Goal: Find specific page/section: Find specific page/section

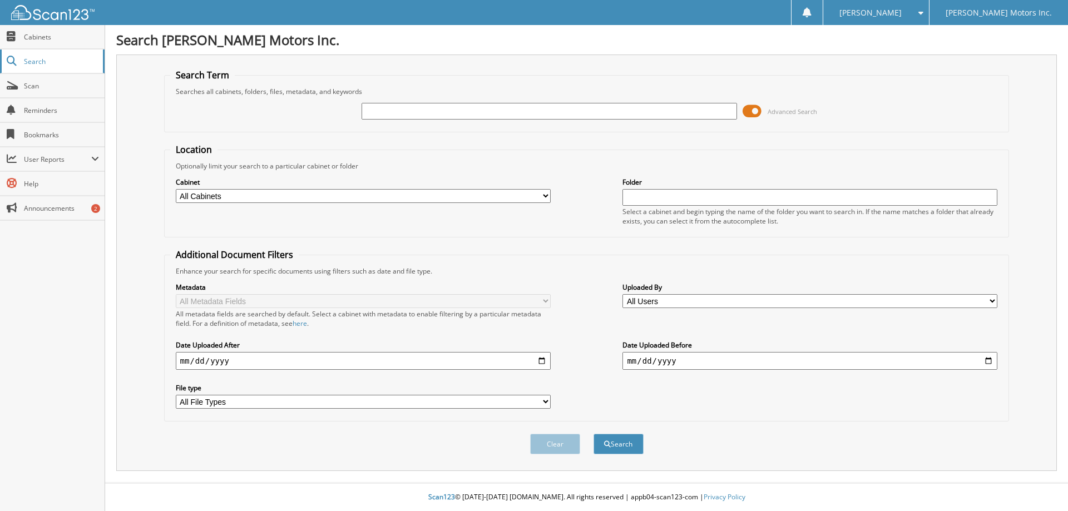
click at [24, 63] on span "Search" at bounding box center [60, 61] width 73 height 9
drag, startPoint x: 0, startPoint y: 0, endPoint x: 376, endPoint y: 110, distance: 392.2
click at [376, 110] on input "text" at bounding box center [548, 111] width 375 height 17
type input "96580"
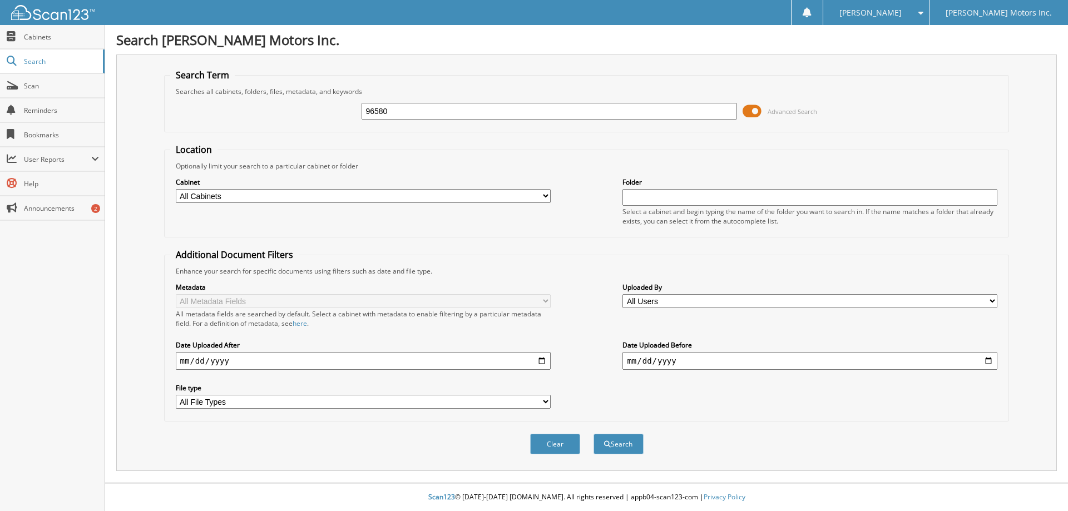
click at [593, 434] on button "Search" at bounding box center [618, 444] width 50 height 21
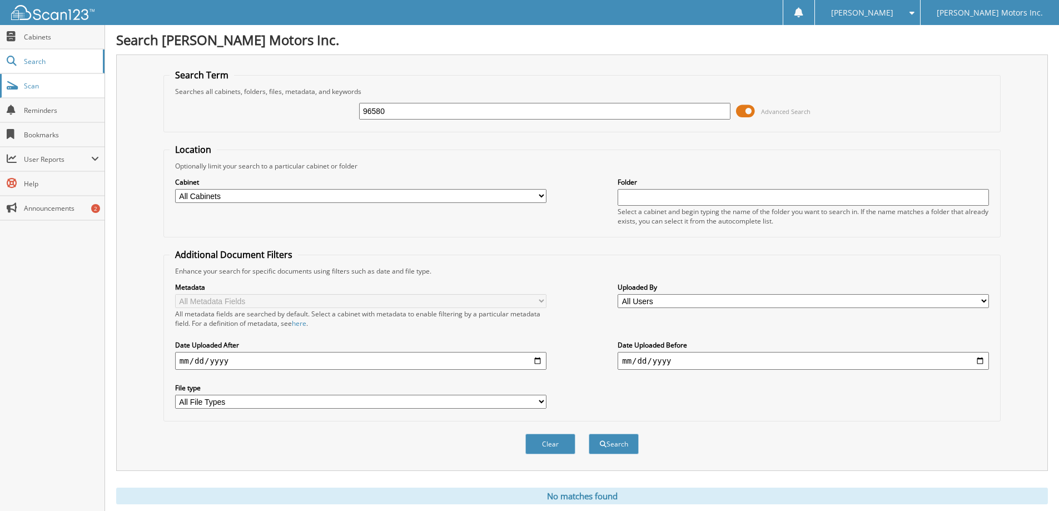
click at [42, 90] on span "Scan" at bounding box center [61, 85] width 75 height 9
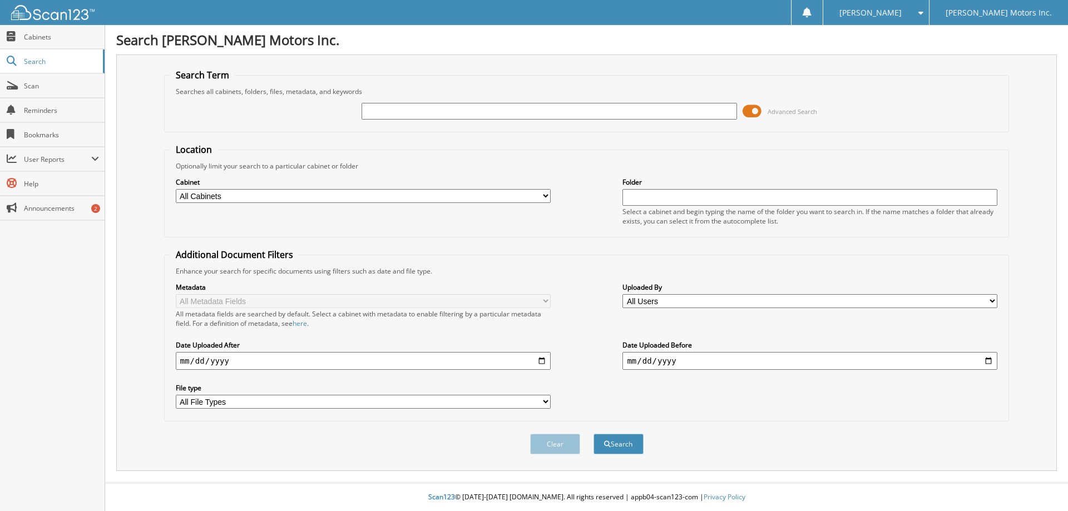
click at [383, 106] on input "text" at bounding box center [548, 111] width 375 height 17
click at [394, 109] on input "text" at bounding box center [548, 111] width 375 height 17
click at [389, 109] on input "text" at bounding box center [548, 111] width 375 height 17
type input "96580"
click at [623, 445] on button "Search" at bounding box center [618, 444] width 50 height 21
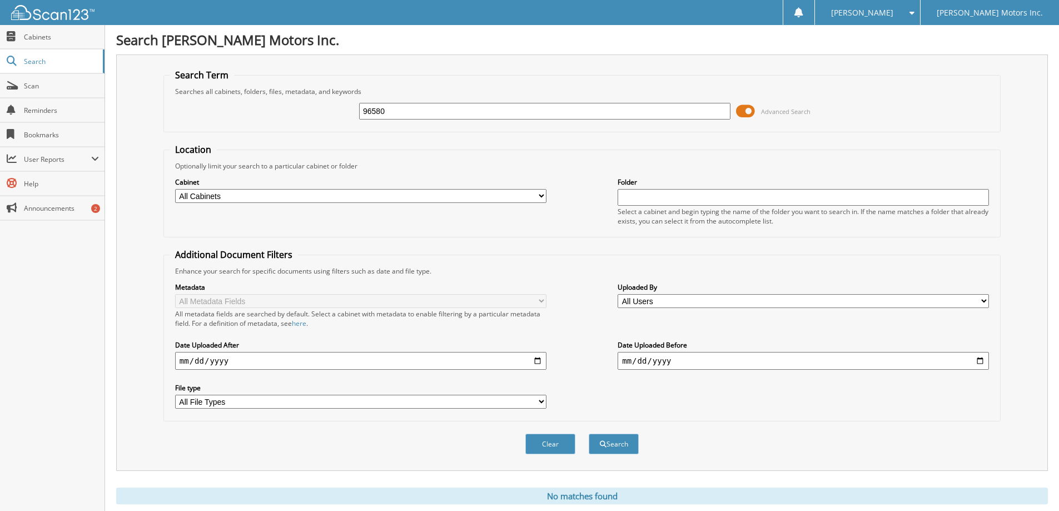
click at [444, 126] on fieldset "Search Term Searches all cabinets, folders, files, metadata, and keywords 96580…" at bounding box center [581, 100] width 837 height 63
click at [551, 146] on fieldset "Location Optionally limit your search to a particular cabinet or folder Cabinet…" at bounding box center [581, 190] width 837 height 94
drag, startPoint x: 656, startPoint y: 178, endPoint x: 646, endPoint y: 175, distance: 10.9
click at [650, 178] on label "Folder" at bounding box center [803, 181] width 371 height 9
click at [683, 173] on div "Cabinet All Cabinets PARTS INVOICES RENTAL DEPT. SERVICE CONTRACTS SERVICE RO S…" at bounding box center [582, 201] width 825 height 61
